Goal: Find specific page/section: Find specific page/section

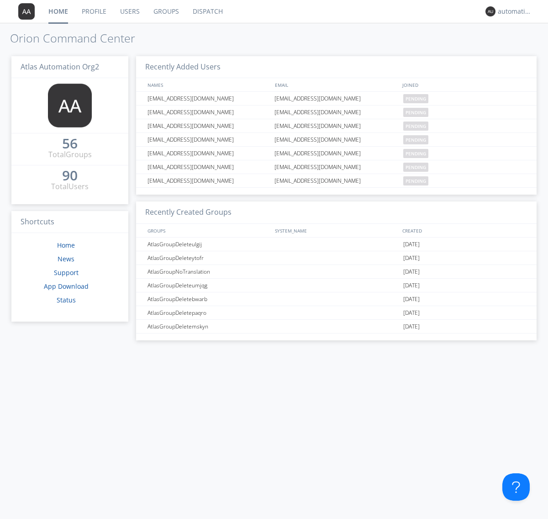
click at [207, 11] on link "Dispatch" at bounding box center [208, 11] width 44 height 23
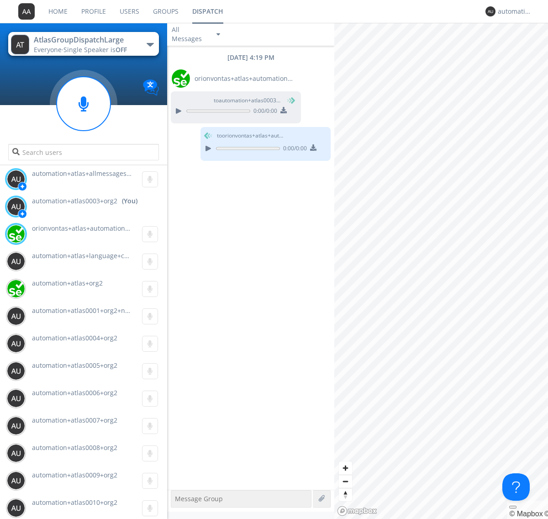
click at [150, 44] on div "button" at bounding box center [150, 45] width 7 height 4
click at [0, 0] on span "AtlasGroupDispatch" at bounding box center [0, 0] width 0 height 0
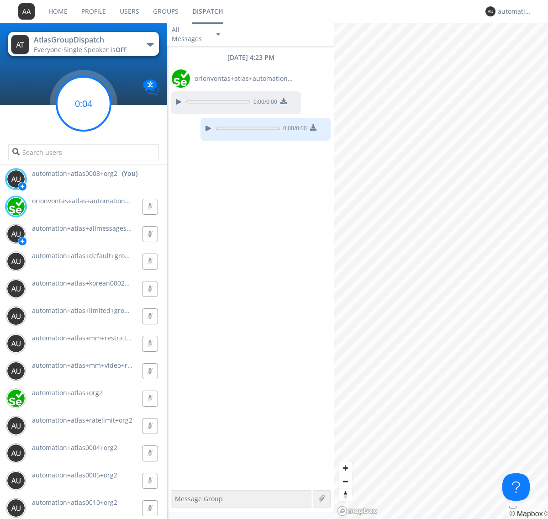
click at [84, 104] on g at bounding box center [84, 104] width 54 height 54
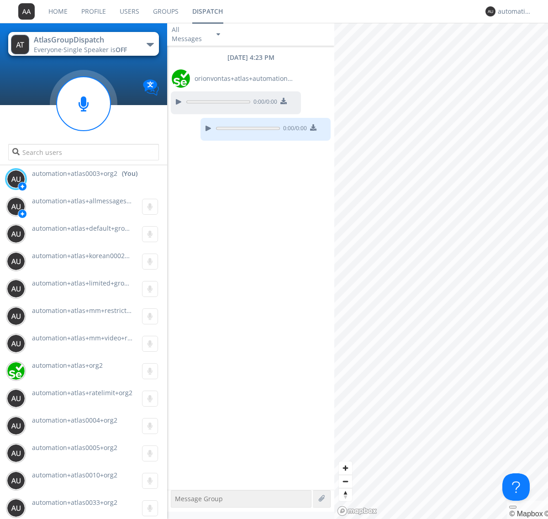
click at [150, 44] on div "button" at bounding box center [150, 45] width 7 height 4
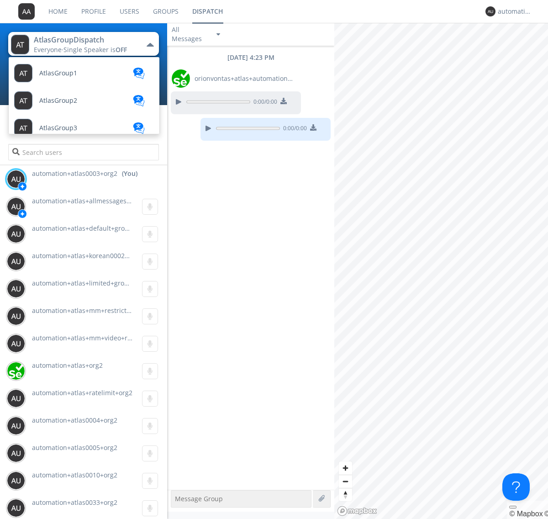
click at [71, 207] on span "AtlasGroupDispatch2" at bounding box center [71, 210] width 65 height 7
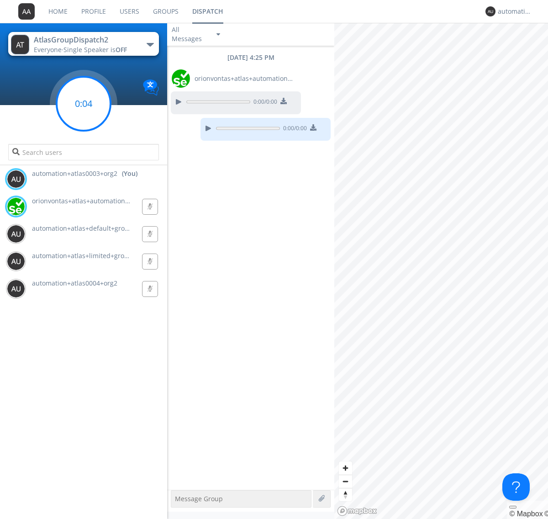
click at [84, 104] on g at bounding box center [84, 104] width 54 height 54
click at [513, 11] on div "automation+atlas0003+org2" at bounding box center [515, 11] width 34 height 9
